Goal: Find specific page/section

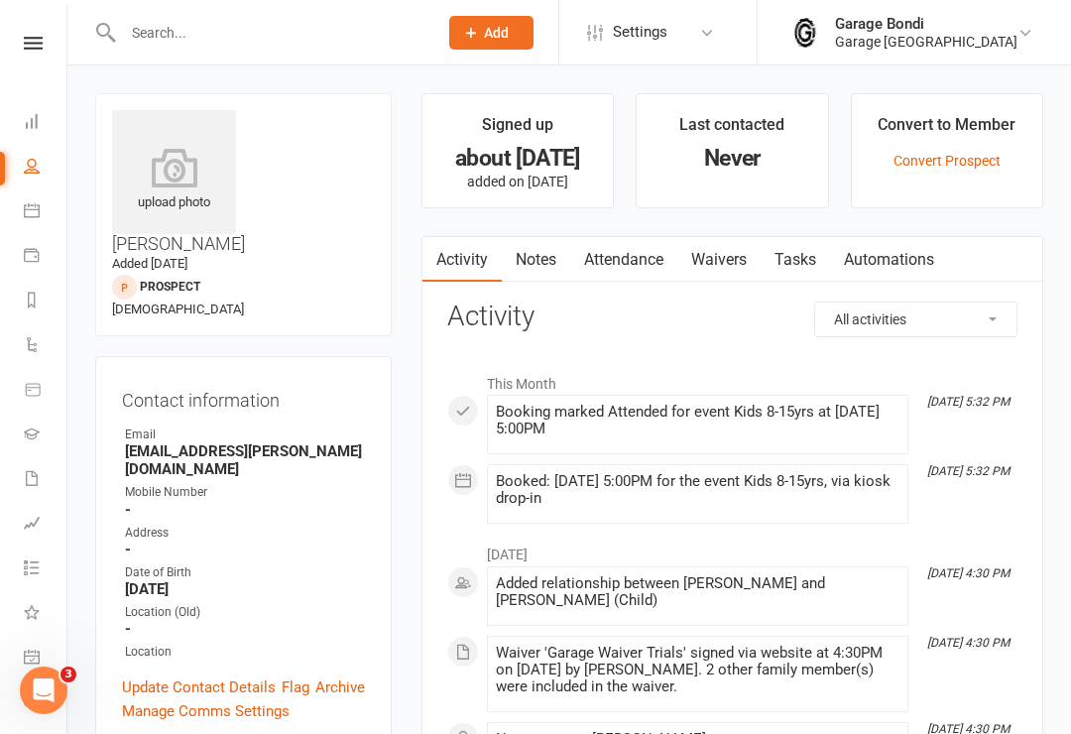
click at [128, 37] on input "text" at bounding box center [270, 33] width 306 height 28
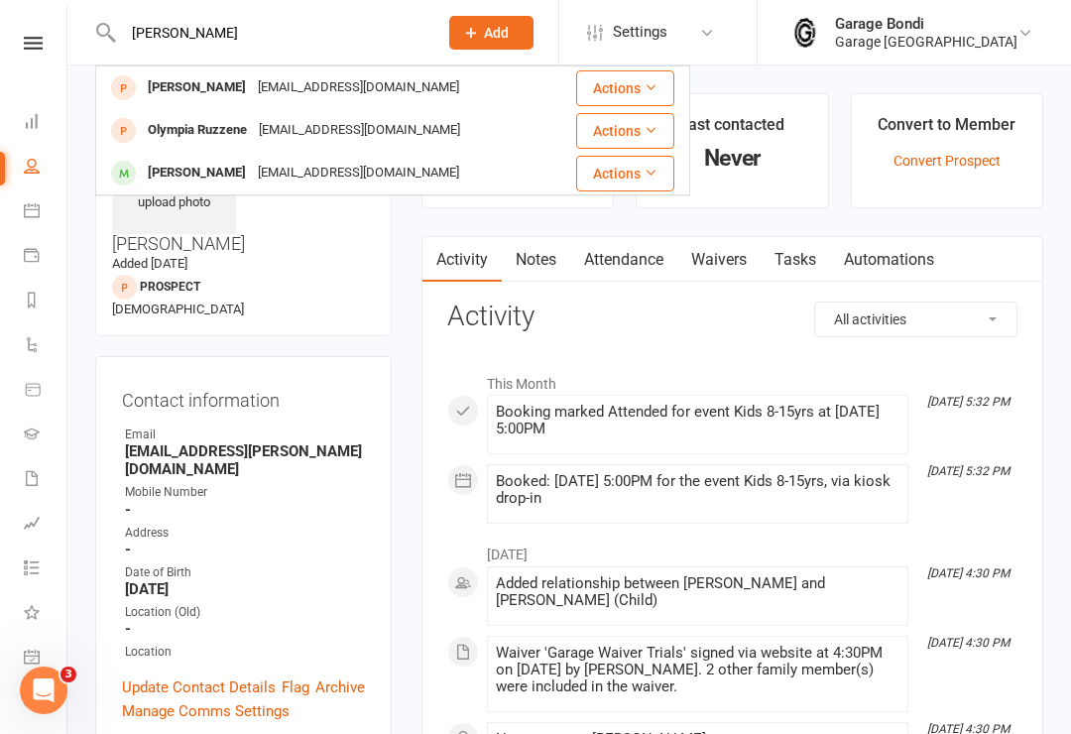
type input "Pia"
click at [182, 169] on div "Pia ALLAN-AGNEW" at bounding box center [197, 173] width 110 height 29
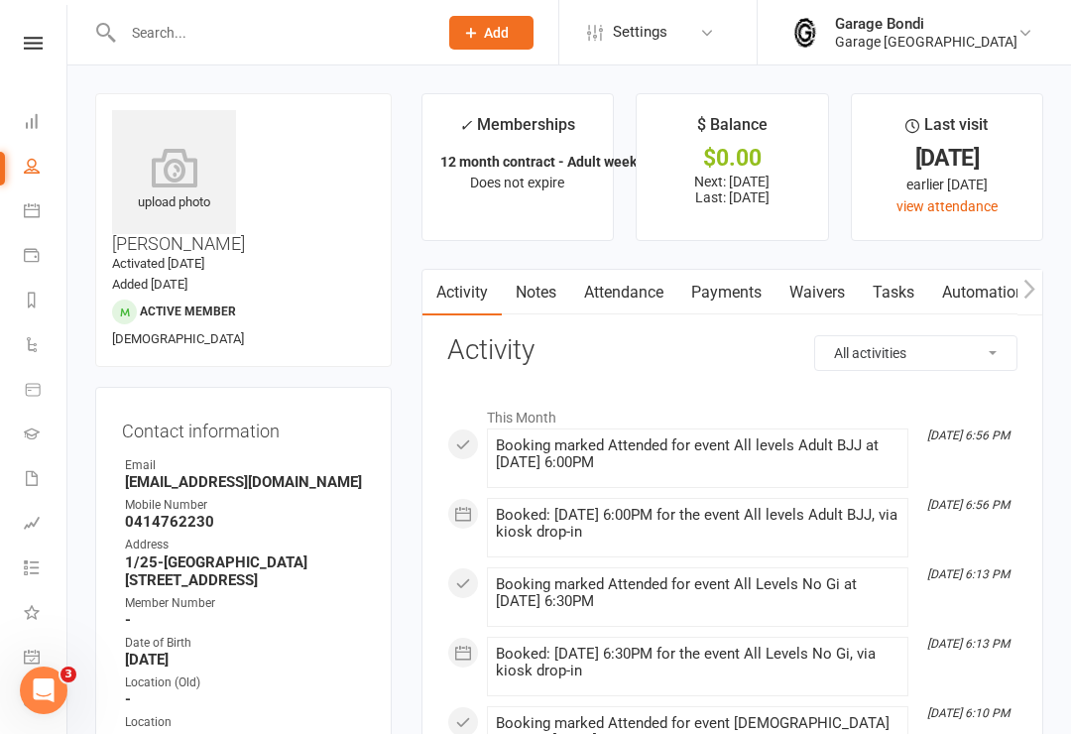
click at [181, 181] on icon at bounding box center [174, 168] width 124 height 40
